Goal: Transaction & Acquisition: Obtain resource

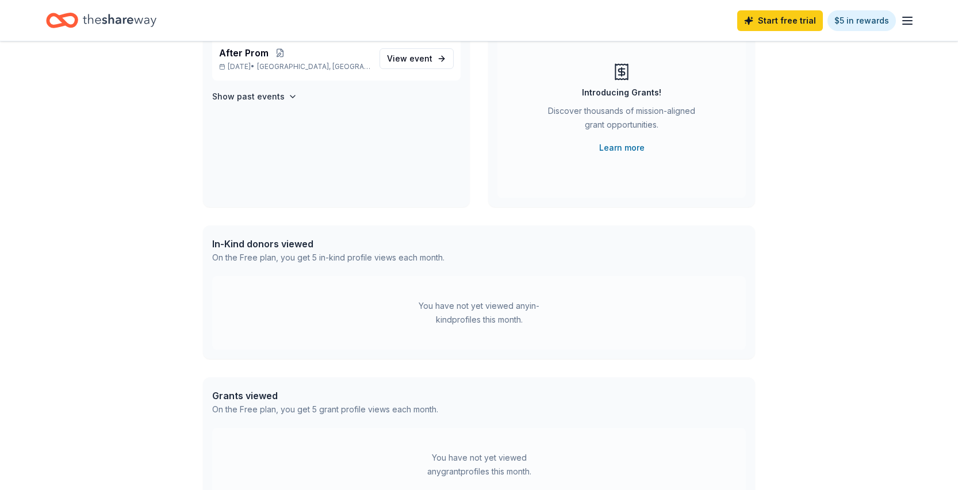
scroll to position [119, 0]
click at [436, 317] on div "You have not yet viewed any in-kind profiles this month." at bounding box center [479, 314] width 144 height 28
click at [382, 255] on div "On the Free plan, you get 5 in-kind profile views each month." at bounding box center [328, 258] width 232 height 14
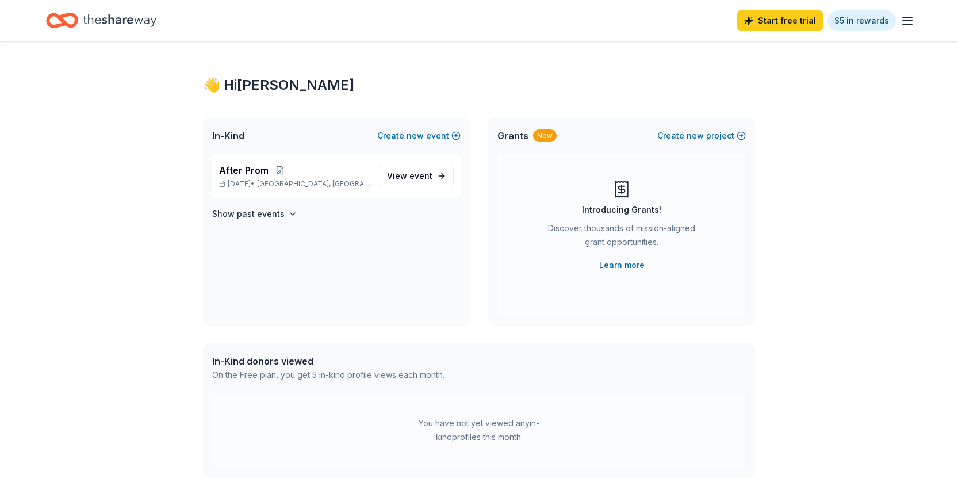
scroll to position [0, 0]
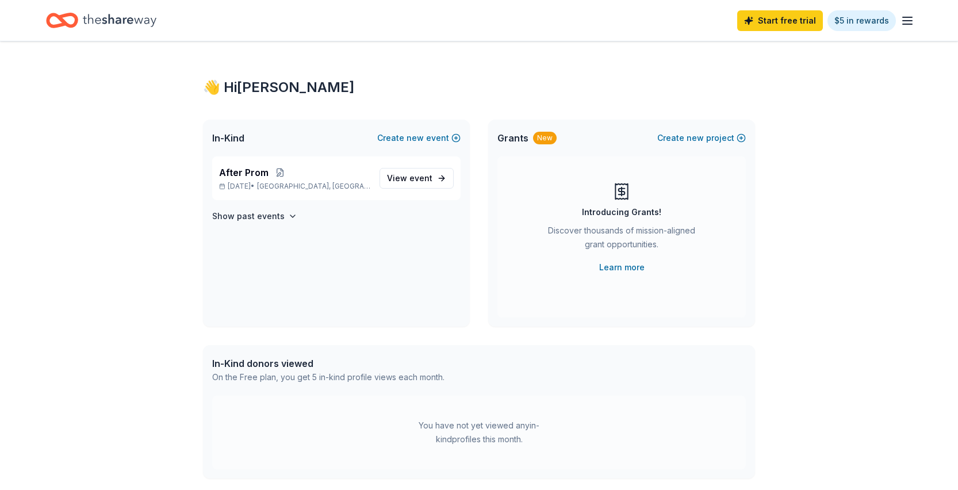
click at [909, 22] on icon "button" at bounding box center [907, 21] width 14 height 14
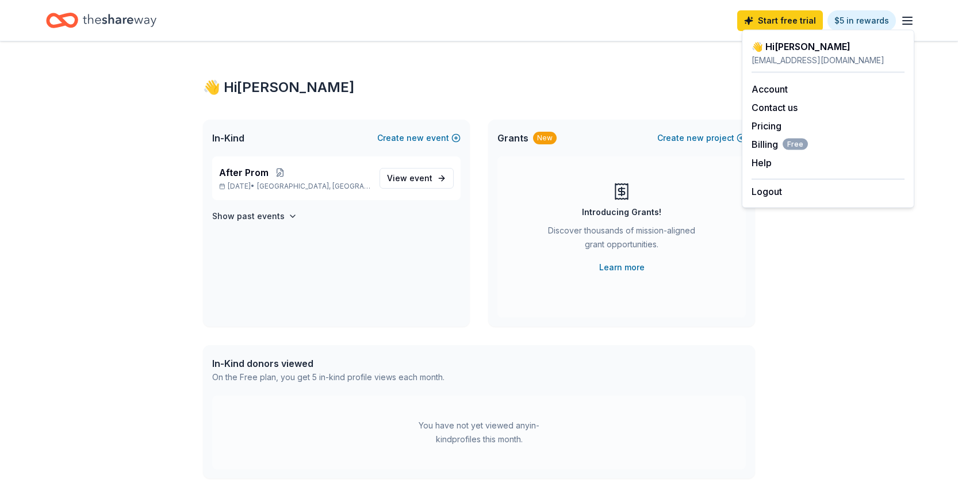
click at [802, 246] on div "👋 Hi [PERSON_NAME] In-Kind Create new event After Prom [DATE] • [GEOGRAPHIC_DAT…" at bounding box center [479, 365] width 958 height 649
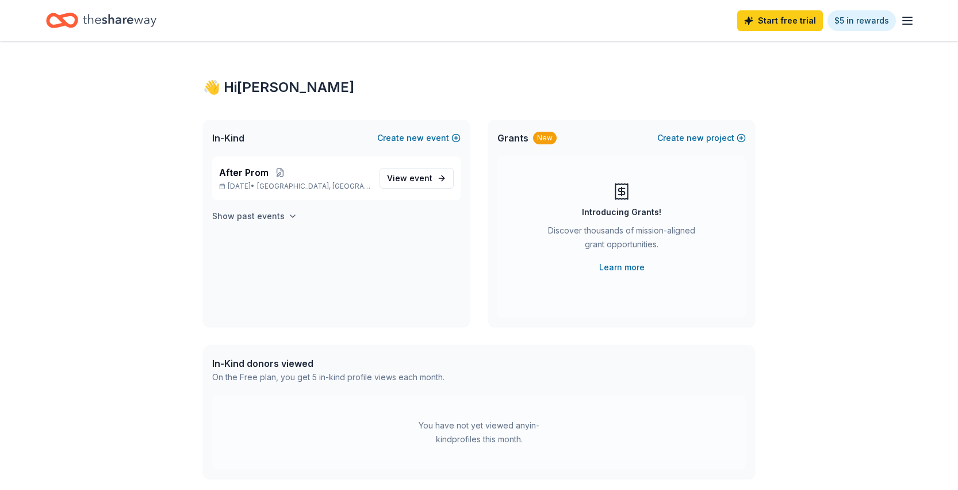
click at [276, 216] on h4 "Show past events" at bounding box center [248, 216] width 72 height 14
click at [269, 172] on button at bounding box center [280, 172] width 23 height 9
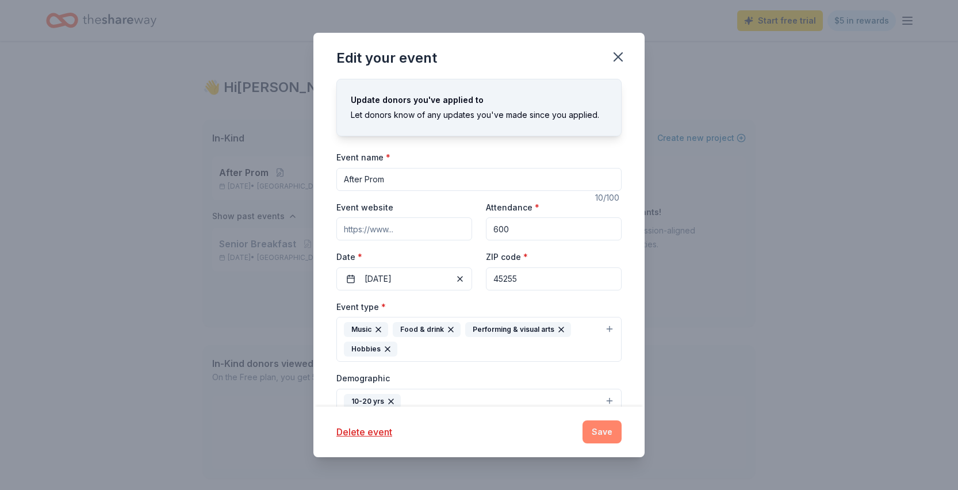
click at [604, 431] on button "Save" at bounding box center [601, 431] width 39 height 23
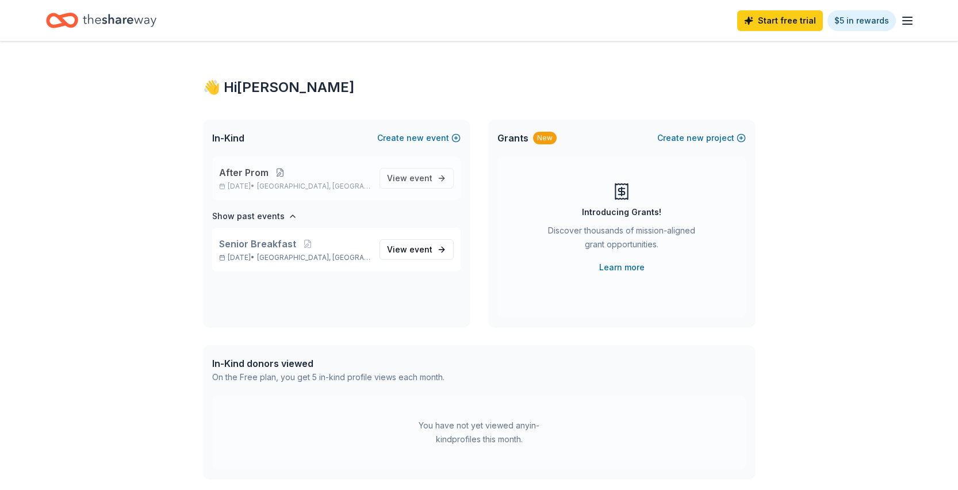
click at [284, 174] on button at bounding box center [280, 172] width 23 height 9
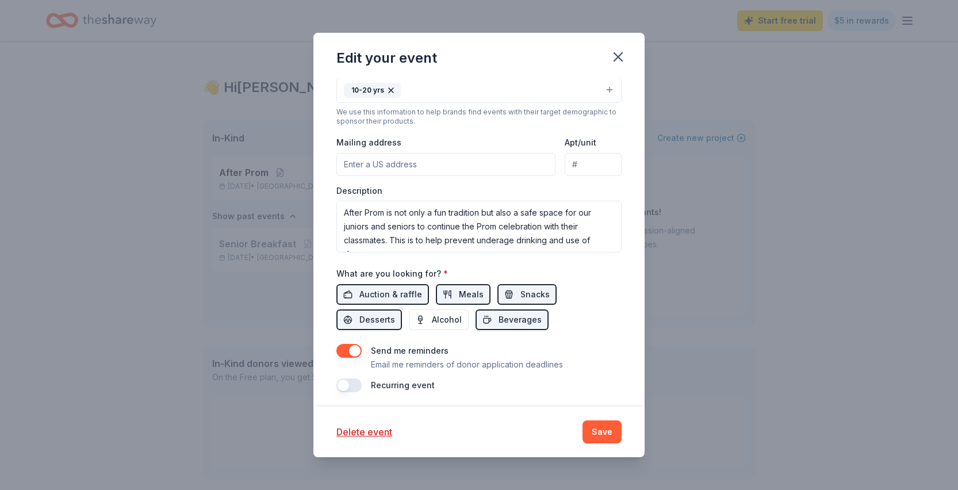
scroll to position [315, 0]
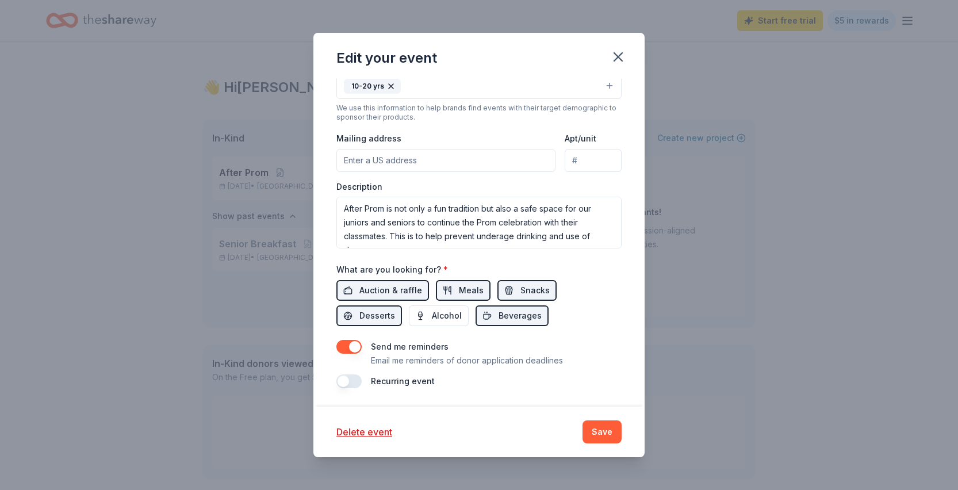
click at [696, 383] on div "Edit your event Update donors you've applied to Let donors know of any updates …" at bounding box center [479, 245] width 958 height 490
click at [618, 429] on button "Save" at bounding box center [601, 431] width 39 height 23
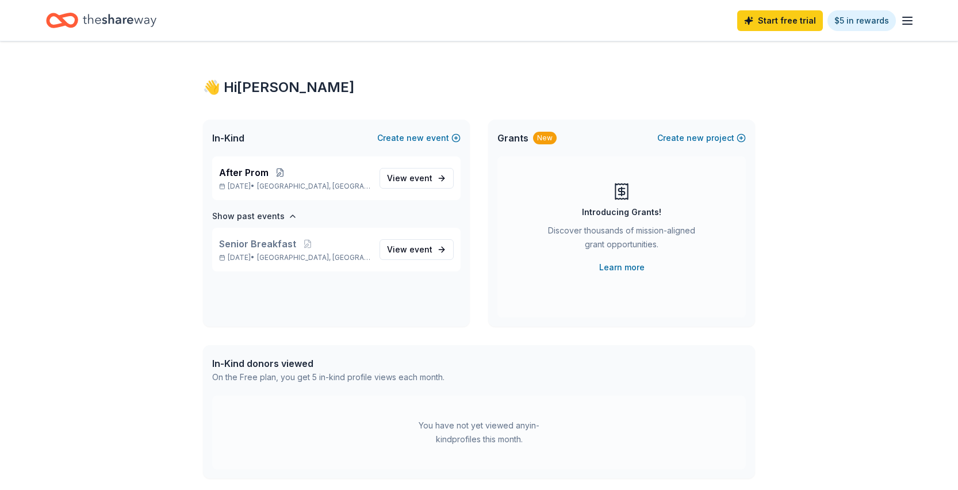
click at [231, 76] on div "👋 Hi [PERSON_NAME] In-Kind Create new event After Prom [DATE] • [GEOGRAPHIC_DAT…" at bounding box center [479, 365] width 589 height 649
click at [131, 24] on icon "Home" at bounding box center [120, 21] width 74 height 24
click at [67, 11] on icon "Home" at bounding box center [62, 20] width 32 height 27
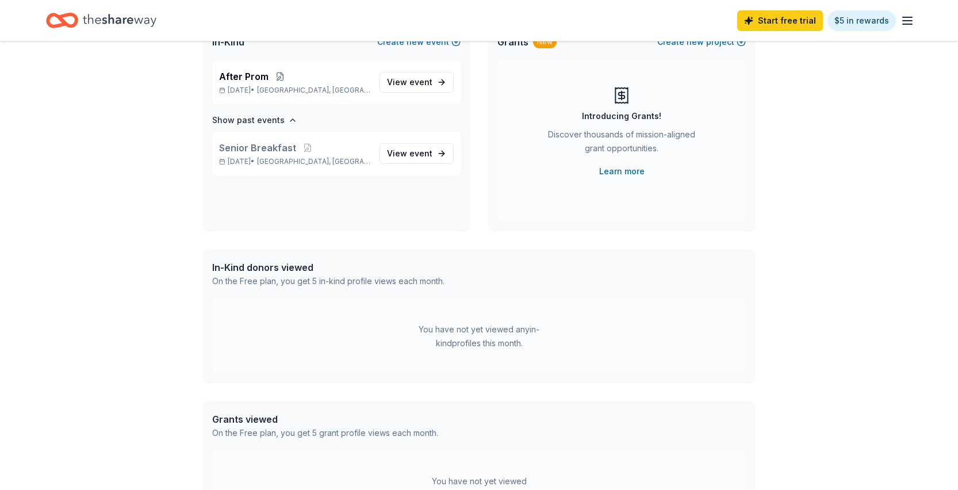
scroll to position [0, 0]
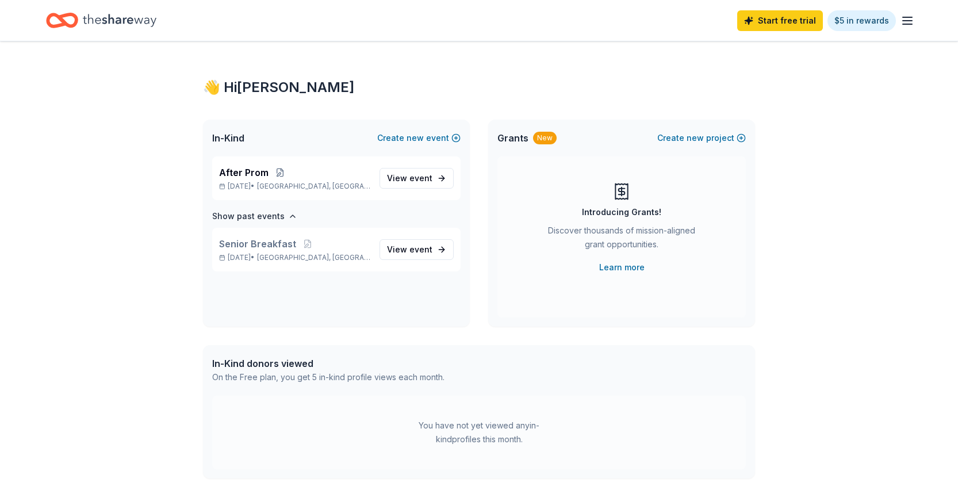
click at [234, 140] on span "In-Kind" at bounding box center [228, 138] width 32 height 14
click at [401, 181] on span "View event" at bounding box center [409, 178] width 45 height 14
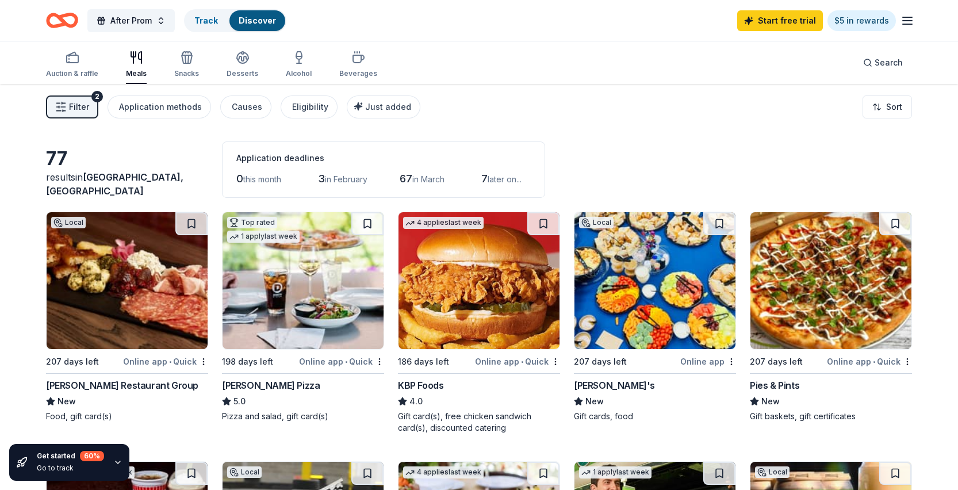
click at [86, 105] on span "Filter" at bounding box center [79, 107] width 20 height 14
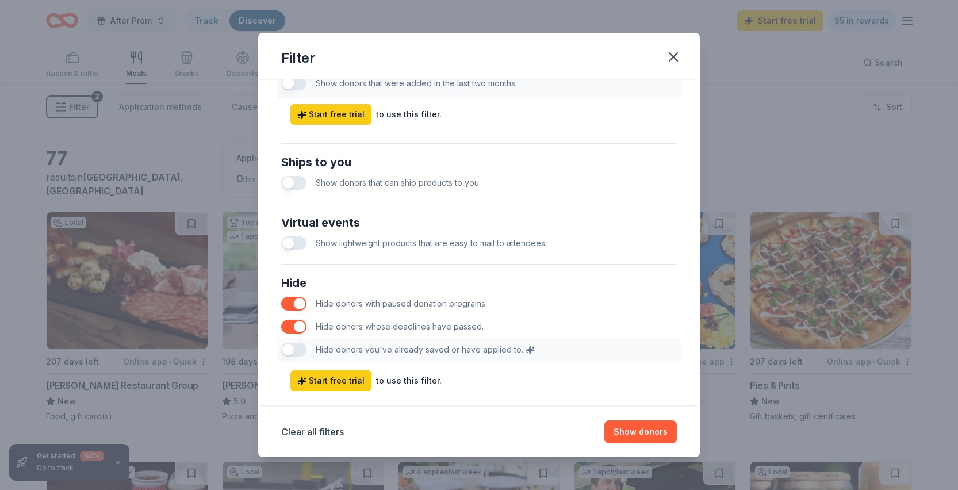
scroll to position [509, 0]
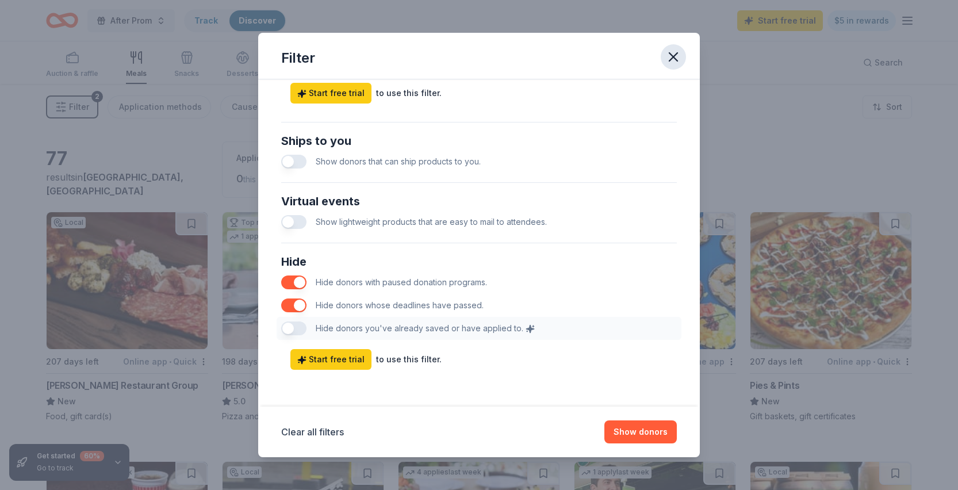
click at [675, 53] on icon "button" at bounding box center [673, 57] width 16 height 16
